Goal: Navigation & Orientation: Find specific page/section

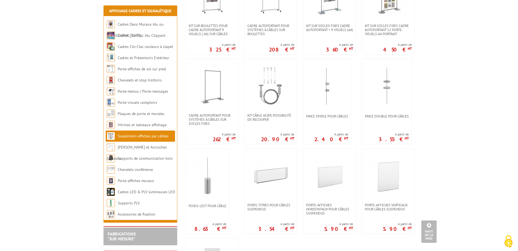
scroll to position [273, 0]
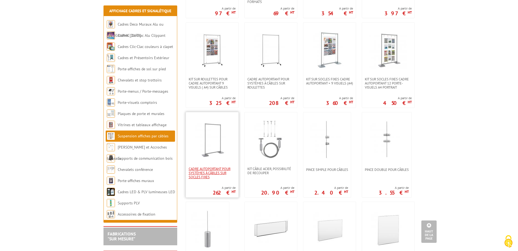
click at [209, 169] on span "Cadre autoportant pour systèmes à câbles sur socles fixes" at bounding box center [212, 173] width 47 height 12
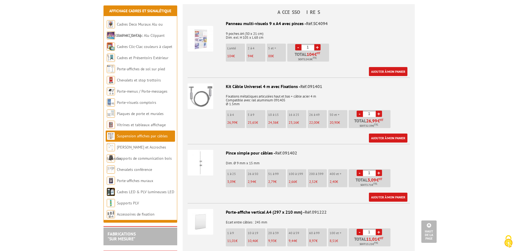
scroll to position [382, 0]
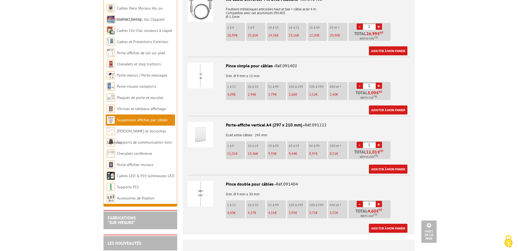
click at [482, 84] on body "Nos équipes sont à votre service du lundi au vendredi de 8h30 à 12h30 et de 13h…" at bounding box center [259, 61] width 518 height 886
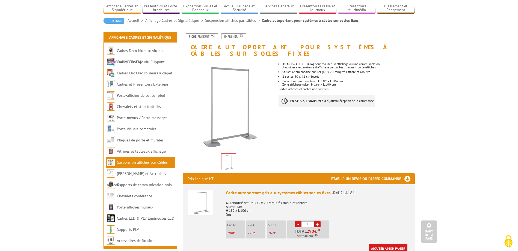
scroll to position [0, 0]
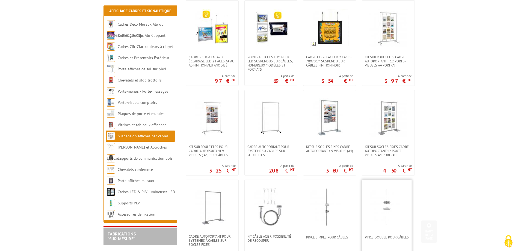
scroll to position [164, 0]
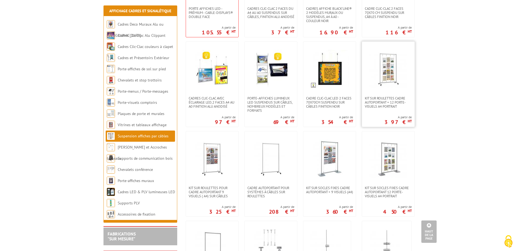
click at [390, 78] on img at bounding box center [388, 69] width 38 height 38
click at [336, 167] on img at bounding box center [329, 159] width 38 height 38
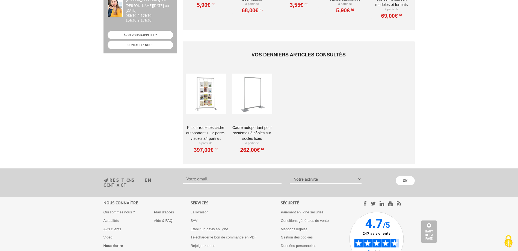
scroll to position [429, 0]
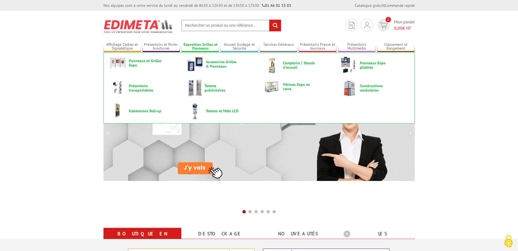
click at [207, 45] on link "Exposition Grilles et Panneaux" at bounding box center [200, 46] width 38 height 9
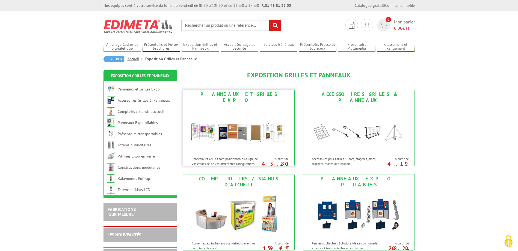
click at [238, 126] on img at bounding box center [238, 129] width 101 height 49
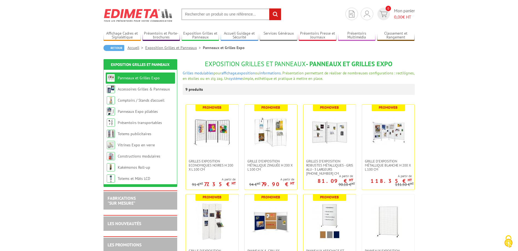
scroll to position [164, 0]
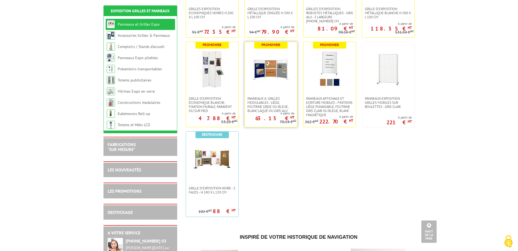
click at [273, 73] on img at bounding box center [271, 69] width 38 height 38
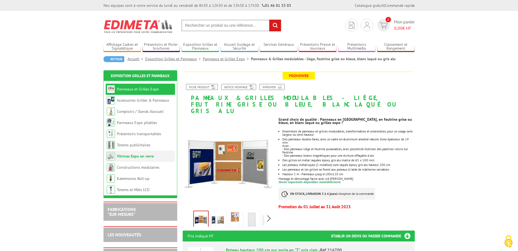
click at [146, 154] on link "Vitrines Expo en verre" at bounding box center [135, 156] width 37 height 5
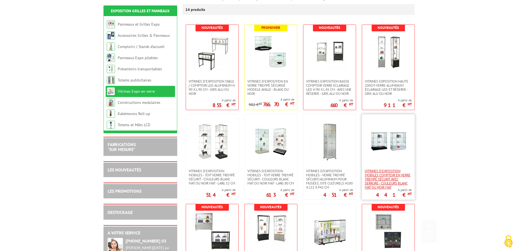
scroll to position [136, 0]
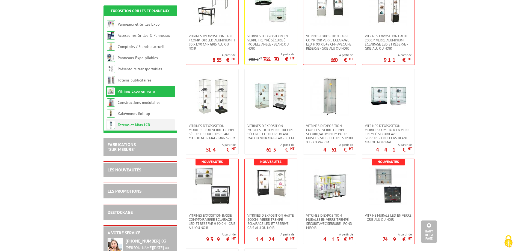
click at [139, 125] on link "Totems et Mâts LCD" at bounding box center [134, 125] width 32 height 5
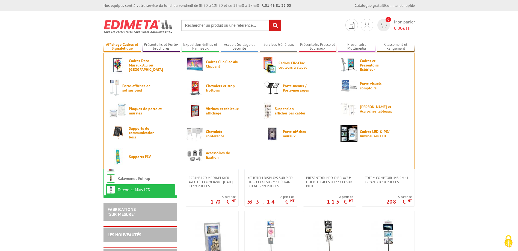
click at [121, 45] on link "Affichage Cadres et Signalétique" at bounding box center [122, 46] width 38 height 9
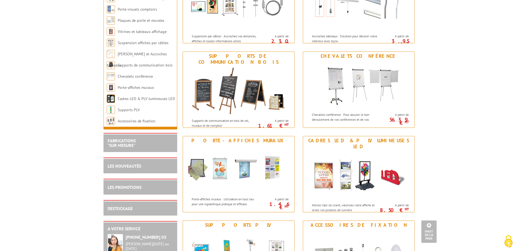
scroll to position [682, 0]
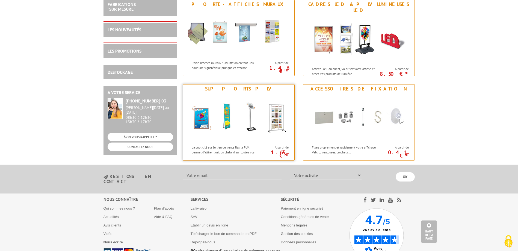
click at [276, 116] on img at bounding box center [238, 117] width 101 height 49
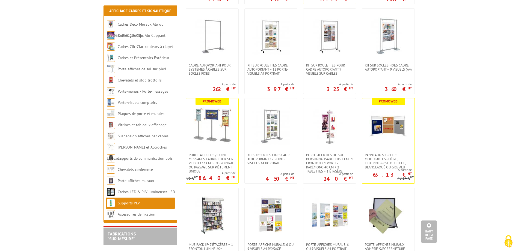
scroll to position [628, 0]
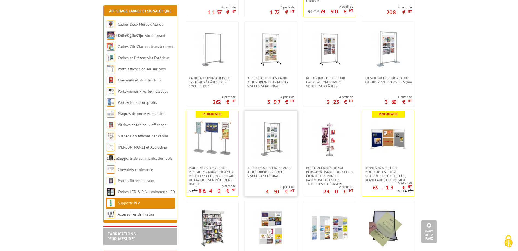
click at [269, 131] on img at bounding box center [271, 139] width 38 height 38
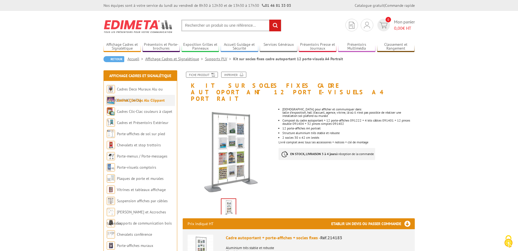
click at [148, 99] on link "Cadres Clic-Clac Alu Clippant" at bounding box center [141, 100] width 48 height 5
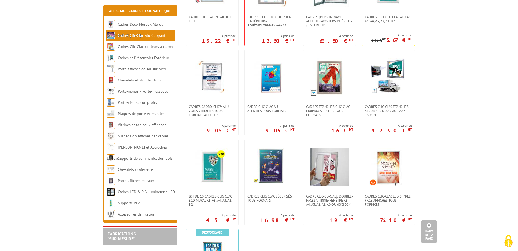
scroll to position [300, 0]
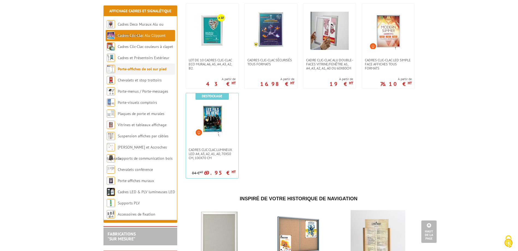
click at [136, 68] on link "Porte-affiches de sol sur pied" at bounding box center [142, 69] width 49 height 5
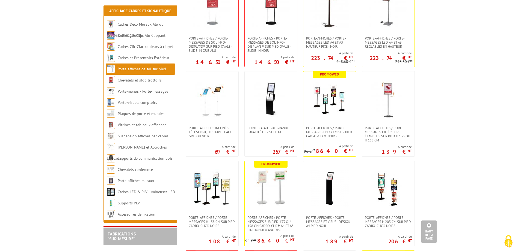
scroll to position [173, 0]
